Goal: Information Seeking & Learning: Find contact information

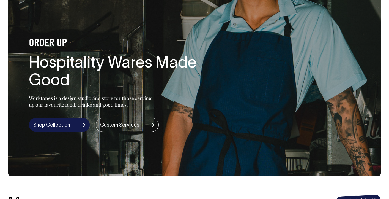
click at [60, 127] on link "Shop Collection" at bounding box center [59, 125] width 61 height 14
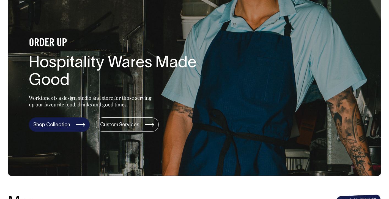
scroll to position [49, 0]
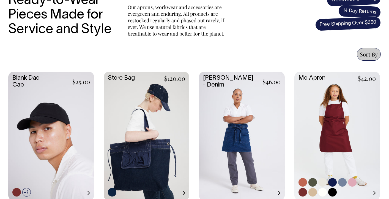
scroll to position [202, 0]
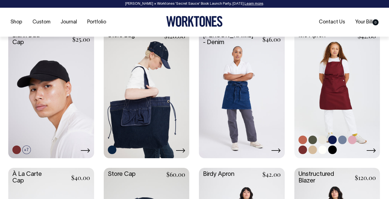
click at [342, 88] on link at bounding box center [338, 93] width 86 height 128
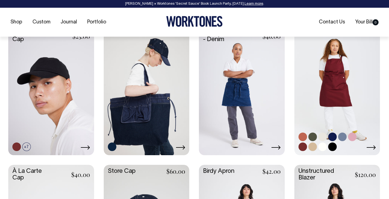
scroll to position [248, 0]
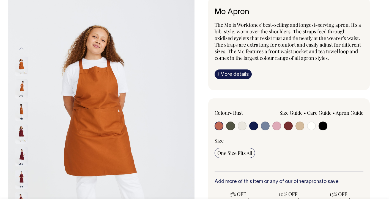
scroll to position [43, 0]
click at [256, 126] on input "radio" at bounding box center [254, 125] width 9 height 9
radio input "true"
select select "Dark Navy"
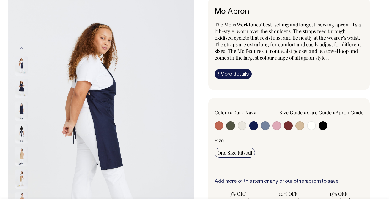
click at [265, 124] on input "radio" at bounding box center [265, 125] width 9 height 9
radio input "true"
select select "Blue/Grey"
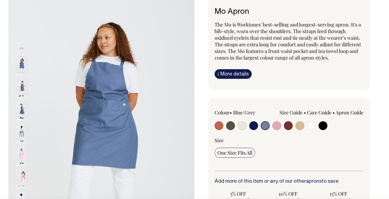
click at [255, 127] on input "radio" at bounding box center [254, 125] width 9 height 9
radio input "true"
select select "Dark Navy"
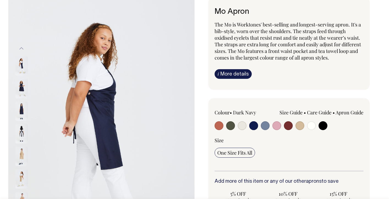
click at [249, 128] on div at bounding box center [244, 126] width 59 height 10
click at [242, 126] on input "radio" at bounding box center [242, 125] width 9 height 9
radio input "true"
select select "Natural"
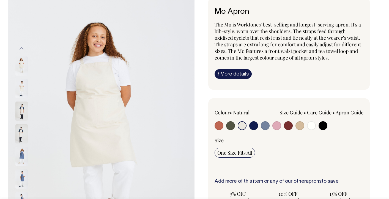
click at [252, 125] on input "radio" at bounding box center [254, 125] width 9 height 9
radio input "true"
select select "Dark Navy"
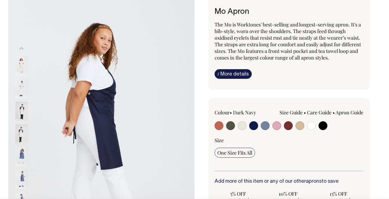
click at [310, 123] on input "radio" at bounding box center [311, 125] width 9 height 9
radio input "true"
select select "Off-White"
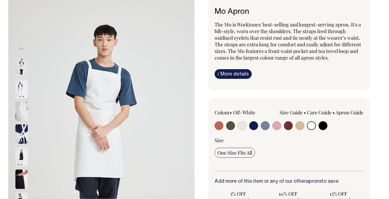
click at [301, 125] on input "radio" at bounding box center [300, 125] width 9 height 9
radio input "true"
select select "Khaki"
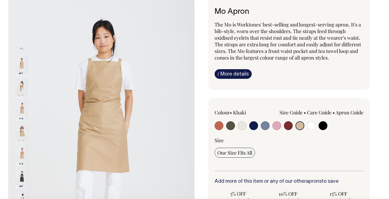
click at [292, 126] on input "radio" at bounding box center [288, 125] width 9 height 9
radio input "true"
select select "Burgundy"
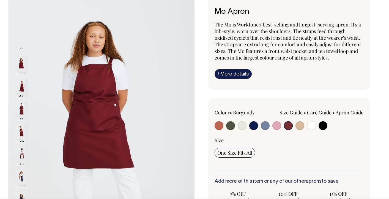
click at [275, 127] on input "radio" at bounding box center [277, 125] width 9 height 9
radio input "true"
select select "Pink"
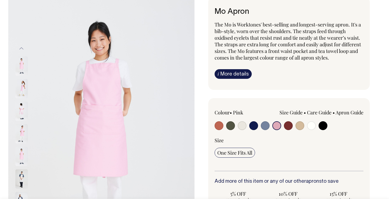
click at [215, 127] on input "radio" at bounding box center [219, 125] width 9 height 9
radio input "true"
select select "Rust"
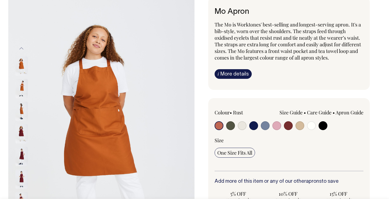
click at [228, 128] on input "radio" at bounding box center [230, 125] width 9 height 9
radio input "true"
select select "Olive"
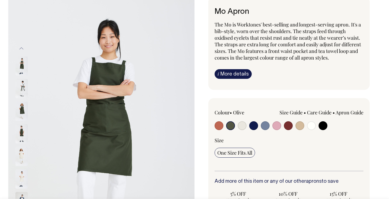
click at [246, 126] on input "radio" at bounding box center [242, 125] width 9 height 9
radio input "true"
select select "Natural"
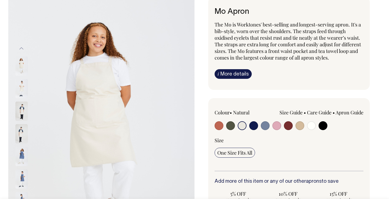
click at [325, 125] on input "radio" at bounding box center [323, 125] width 9 height 9
radio input "true"
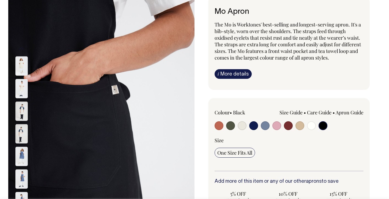
radio input "true"
select select "Black"
click at [312, 126] on input "radio" at bounding box center [311, 125] width 9 height 9
radio input "true"
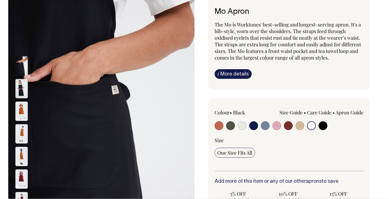
radio input "true"
select select "Off-White"
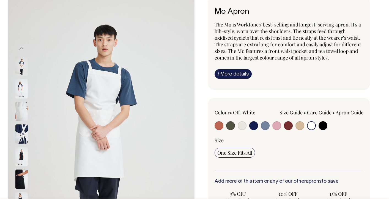
click at [251, 125] on input "radio" at bounding box center [254, 125] width 9 height 9
radio input "true"
select select "Dark Navy"
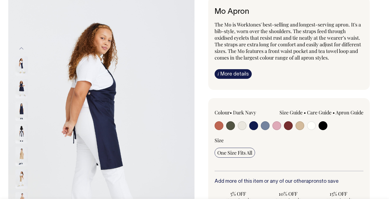
click at [253, 126] on input "radio" at bounding box center [254, 125] width 9 height 9
click at [20, 90] on img at bounding box center [21, 88] width 12 height 19
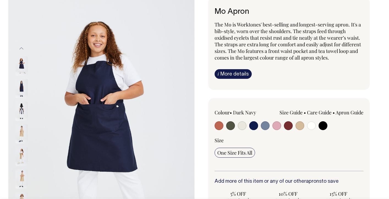
click at [23, 98] on img at bounding box center [21, 88] width 12 height 19
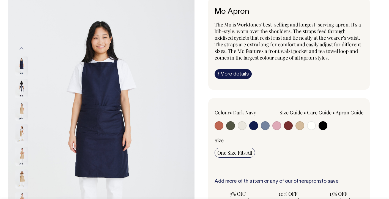
click at [23, 111] on img at bounding box center [21, 111] width 12 height 19
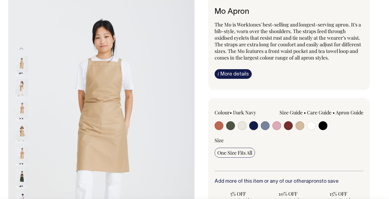
click at [22, 94] on img at bounding box center [21, 88] width 12 height 19
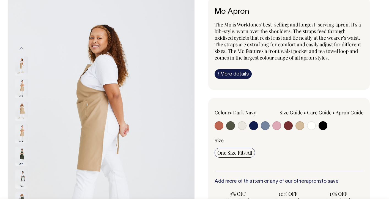
click at [21, 109] on img at bounding box center [21, 111] width 12 height 19
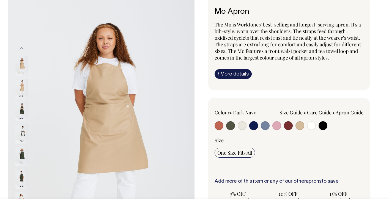
click at [23, 123] on div at bounding box center [29, 111] width 28 height 23
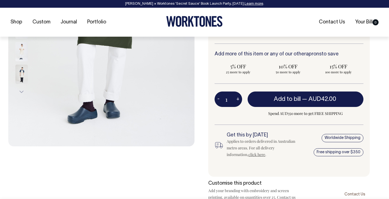
scroll to position [170, 0]
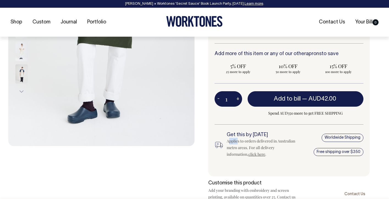
drag, startPoint x: 238, startPoint y: 143, endPoint x: 242, endPoint y: 145, distance: 4.6
click at [240, 144] on div "Applies to orders delivered in Australian metro areas. For all delivery informa…" at bounding box center [261, 148] width 69 height 20
click at [242, 145] on div "Applies to orders delivered in Australian metro areas. For all delivery informa…" at bounding box center [261, 148] width 69 height 20
click at [257, 148] on div "Applies to orders delivered in Australian metro areas. For all delivery informa…" at bounding box center [261, 148] width 69 height 20
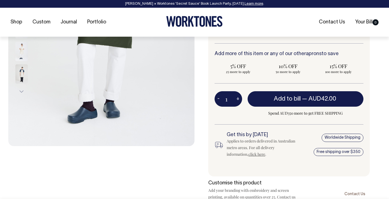
click at [259, 155] on link "click here" at bounding box center [257, 153] width 17 height 5
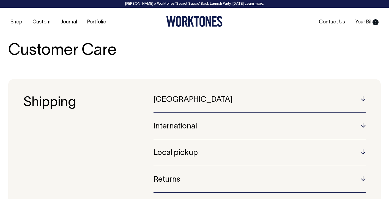
click at [260, 112] on div "Australia Australian orders are sent using Australia Post or Star Track dependi…" at bounding box center [260, 149] width 212 height 107
click at [264, 105] on div "Australia Australian orders are sent using Australia Post or Star Track dependi…" at bounding box center [260, 104] width 212 height 17
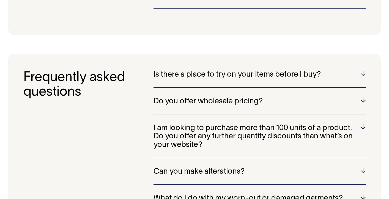
click at [358, 73] on h5 "Is there a place to try on your items before I buy?" at bounding box center [260, 75] width 212 height 9
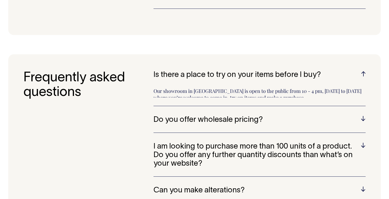
scroll to position [184, 0]
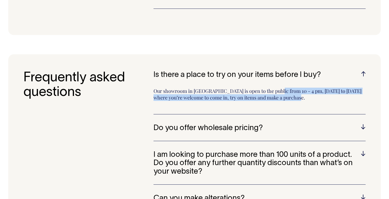
drag, startPoint x: 232, startPoint y: 95, endPoint x: 247, endPoint y: 101, distance: 15.2
click at [247, 101] on p "Our showroom in Surry Hills is open to the public from 10 - 4 pm, Monday to Fri…" at bounding box center [260, 97] width 212 height 18
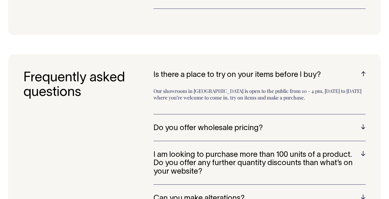
drag, startPoint x: 247, startPoint y: 101, endPoint x: 258, endPoint y: 94, distance: 13.0
click at [247, 101] on p "Our showroom in Surry Hills is open to the public from 10 - 4 pm, Monday to Fri…" at bounding box center [260, 97] width 212 height 18
click at [289, 96] on p "Our showroom in Surry Hills is open to the public from 10 - 4 pm, Monday to Fri…" at bounding box center [260, 97] width 212 height 18
drag, startPoint x: 290, startPoint y: 97, endPoint x: 300, endPoint y: 93, distance: 11.3
click at [290, 97] on p "Our showroom in Surry Hills is open to the public from 10 - 4 pm, Monday to Fri…" at bounding box center [260, 97] width 212 height 18
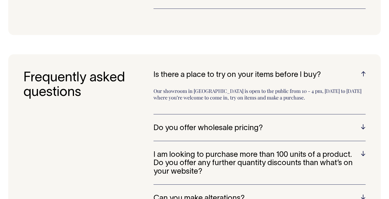
drag, startPoint x: 300, startPoint y: 93, endPoint x: 303, endPoint y: 95, distance: 3.7
click at [303, 95] on p "Our showroom in Surry Hills is open to the public from 10 - 4 pm, Monday to Fri…" at bounding box center [260, 97] width 212 height 18
click at [303, 96] on p "Our showroom in Surry Hills is open to the public from 10 - 4 pm, Monday to Fri…" at bounding box center [260, 97] width 212 height 18
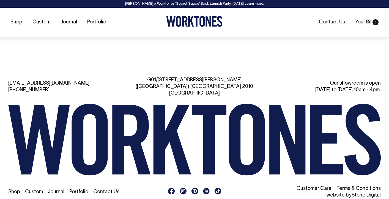
scroll to position [661, 0]
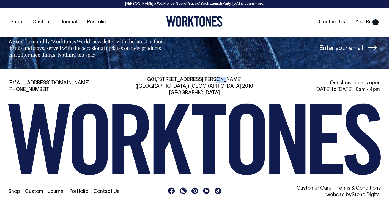
drag, startPoint x: 188, startPoint y: 80, endPoint x: 193, endPoint y: 82, distance: 5.2
click at [193, 82] on div "G01/50 Marshall St, Surry Hills (Gadigal) NSW 2010 Australia" at bounding box center [194, 87] width 119 height 20
click at [194, 82] on div "G01/50 Marshall St, Surry Hills (Gadigal) NSW 2010 Australia" at bounding box center [194, 87] width 119 height 20
drag, startPoint x: 200, startPoint y: 77, endPoint x: 216, endPoint y: 82, distance: 16.2
click at [215, 82] on div "G01/50 Marshall St, Surry Hills (Gadigal) NSW 2010 Australia" at bounding box center [194, 87] width 119 height 20
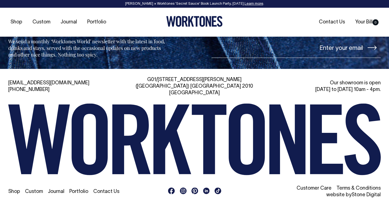
click at [216, 82] on div "G01/50 Marshall St, Surry Hills (Gadigal) NSW 2010 Australia" at bounding box center [194, 87] width 119 height 20
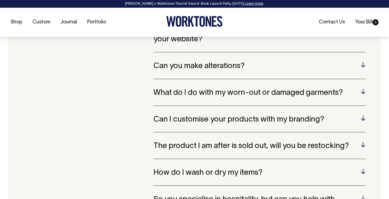
scroll to position [316, 0]
click at [307, 66] on h5 "Can you make alterations?" at bounding box center [260, 66] width 212 height 9
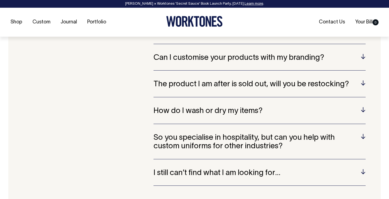
scroll to position [378, 0]
click at [302, 62] on div "Can I customise your products with my branding? Yes! We offer embroidery and sc…" at bounding box center [260, 61] width 212 height 17
click at [301, 60] on h5 "Can I customise your products with my branding?" at bounding box center [260, 57] width 212 height 9
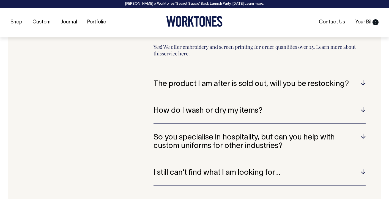
click at [181, 56] on link "service here" at bounding box center [175, 53] width 27 height 7
